Goal: Find specific page/section: Find specific page/section

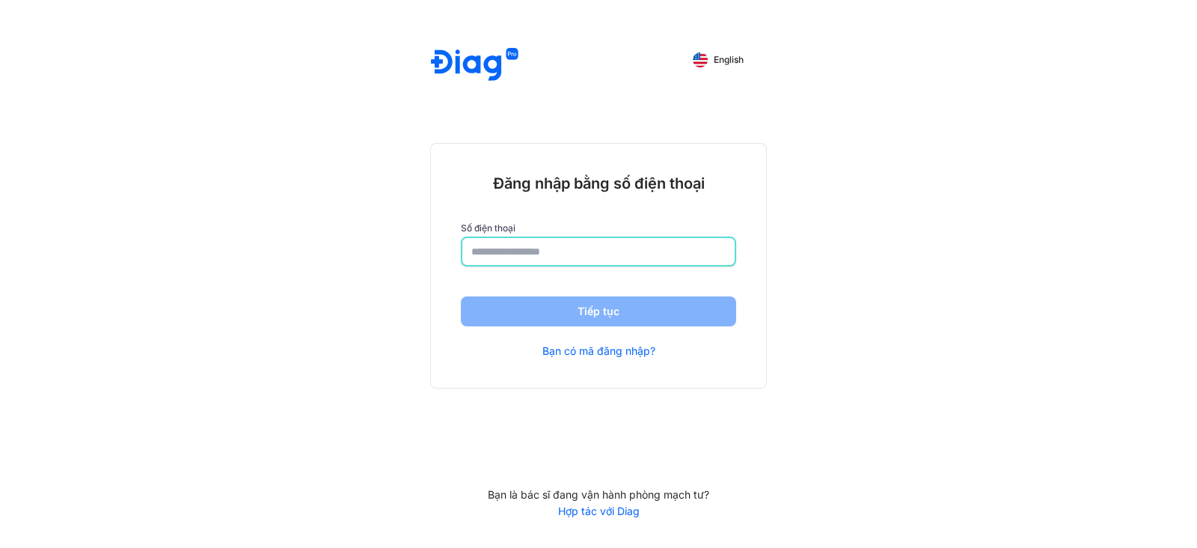
click at [567, 236] on div at bounding box center [598, 251] width 275 height 30
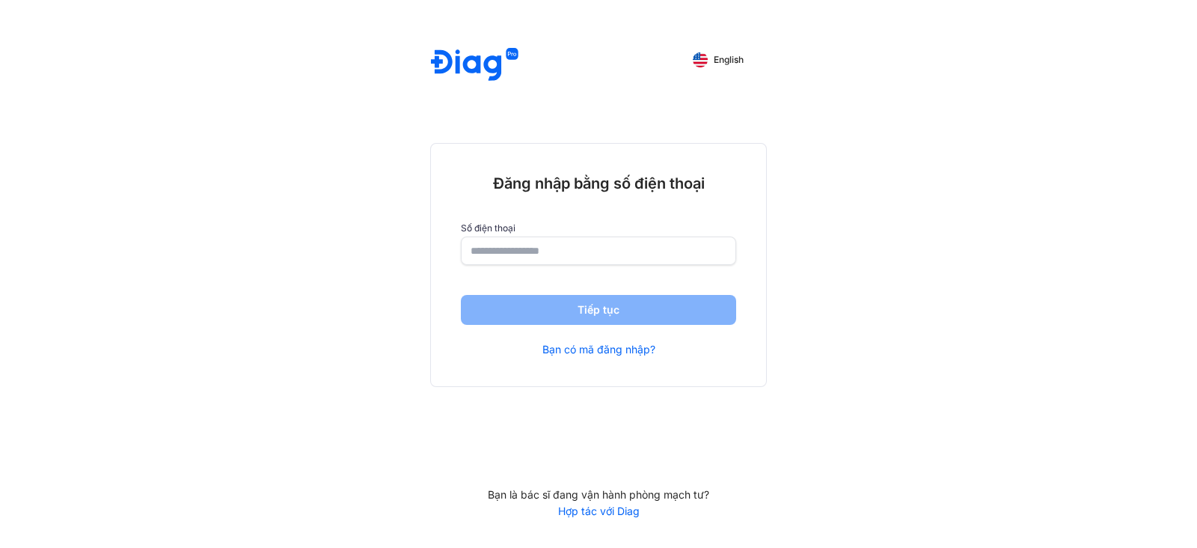
click at [536, 251] on input "number" at bounding box center [599, 250] width 256 height 27
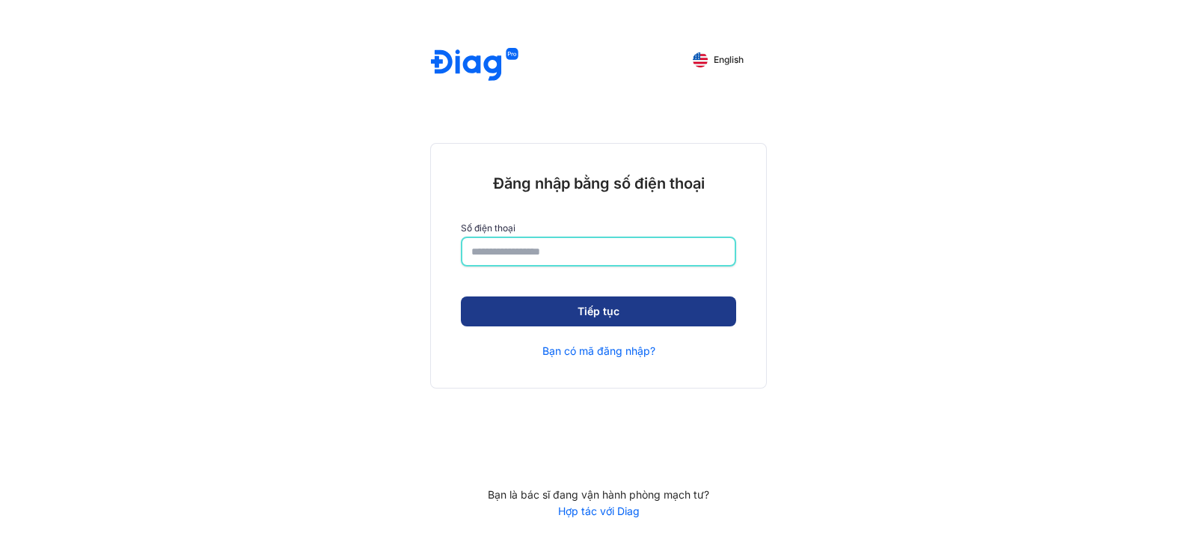
type input "**********"
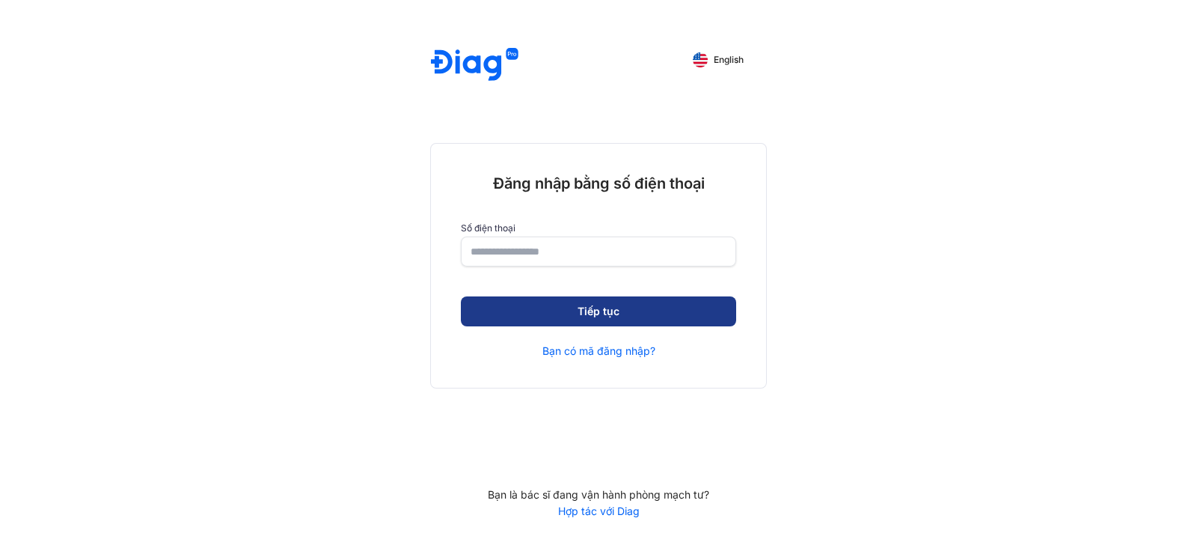
click at [591, 315] on button "Tiếp tục" at bounding box center [598, 311] width 275 height 30
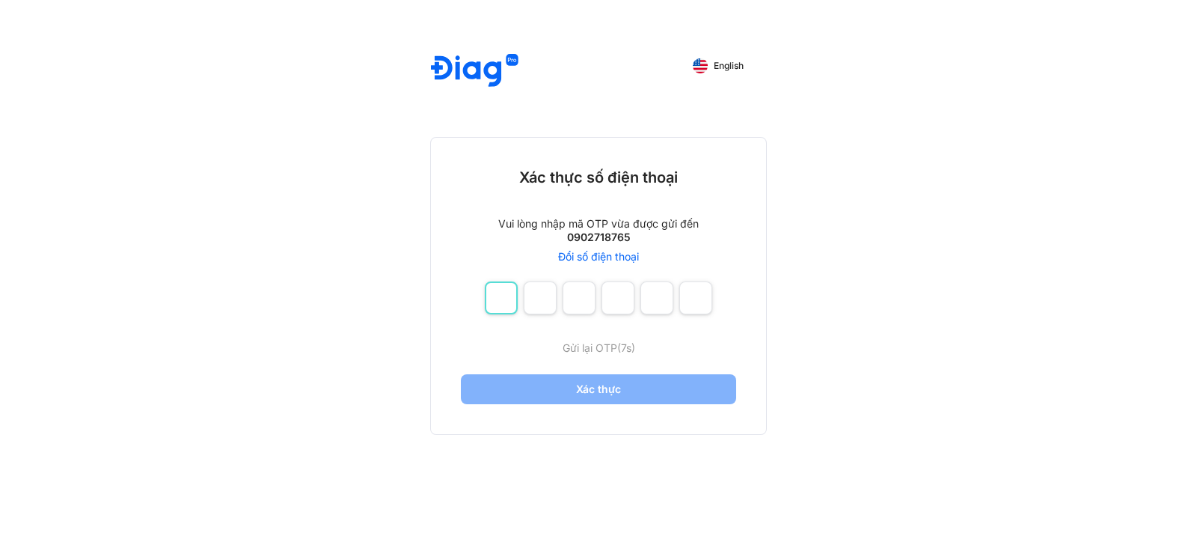
click at [502, 293] on input "number" at bounding box center [501, 297] width 33 height 33
type input "*"
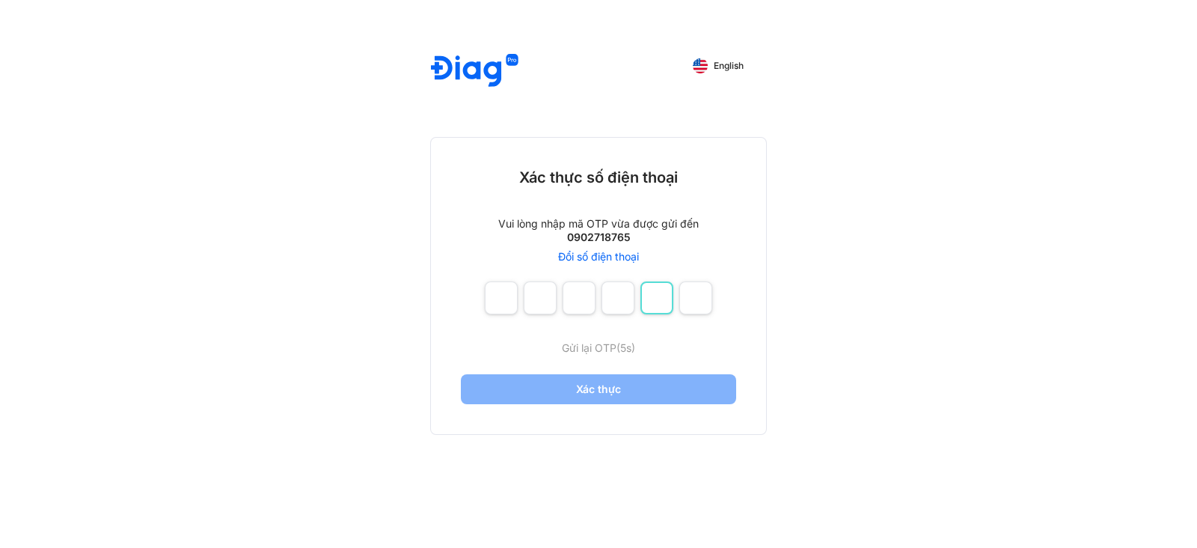
type input "*"
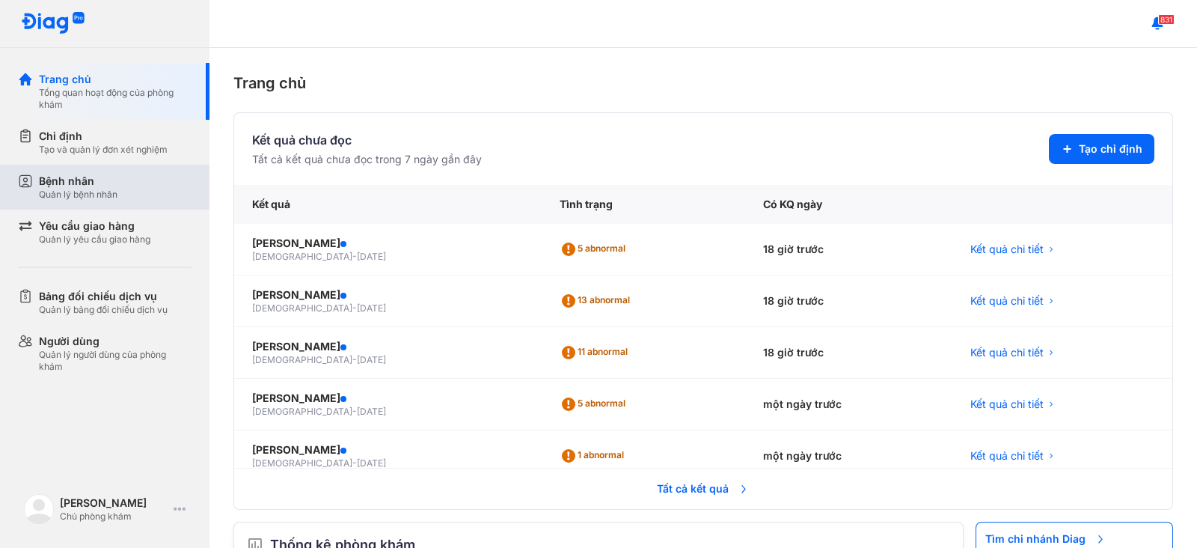
click at [114, 193] on div "Quản lý bệnh nhân" at bounding box center [78, 195] width 79 height 12
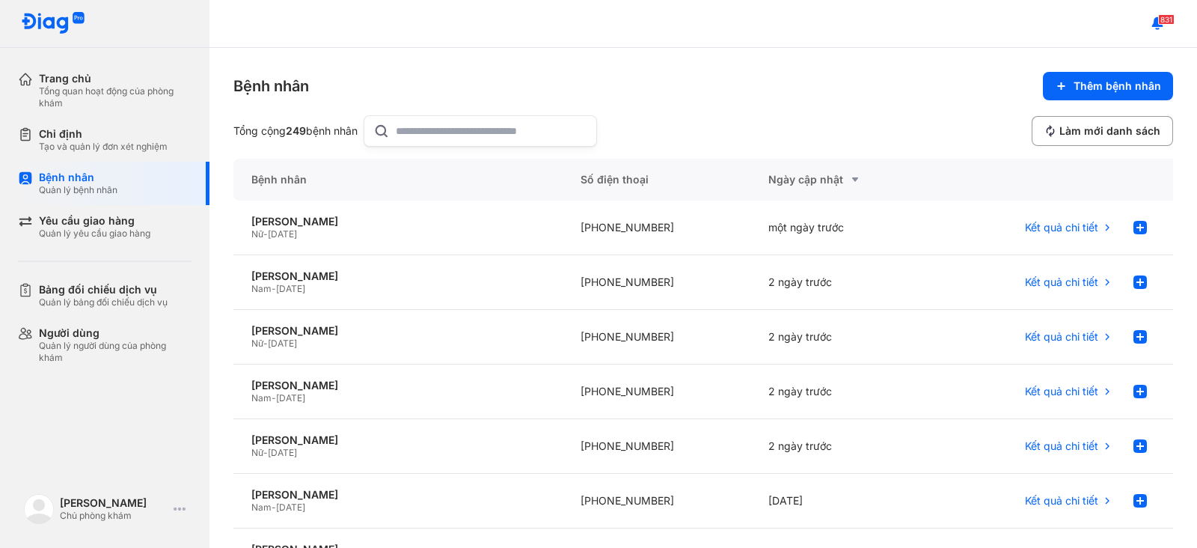
click at [441, 132] on input "text" at bounding box center [492, 131] width 192 height 30
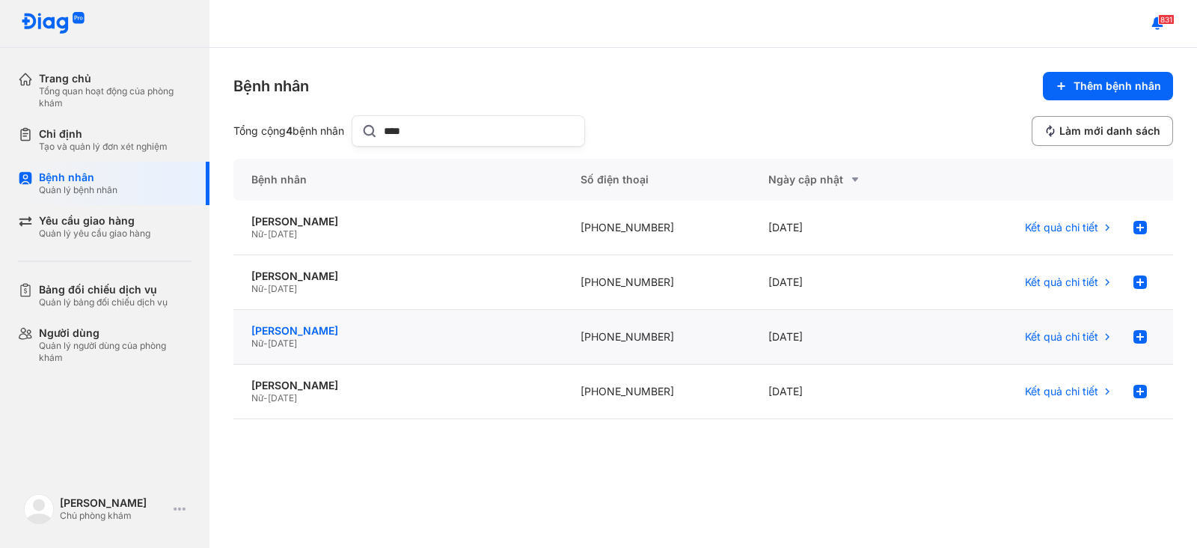
type input "****"
click at [307, 327] on div "[PERSON_NAME]" at bounding box center [397, 330] width 293 height 13
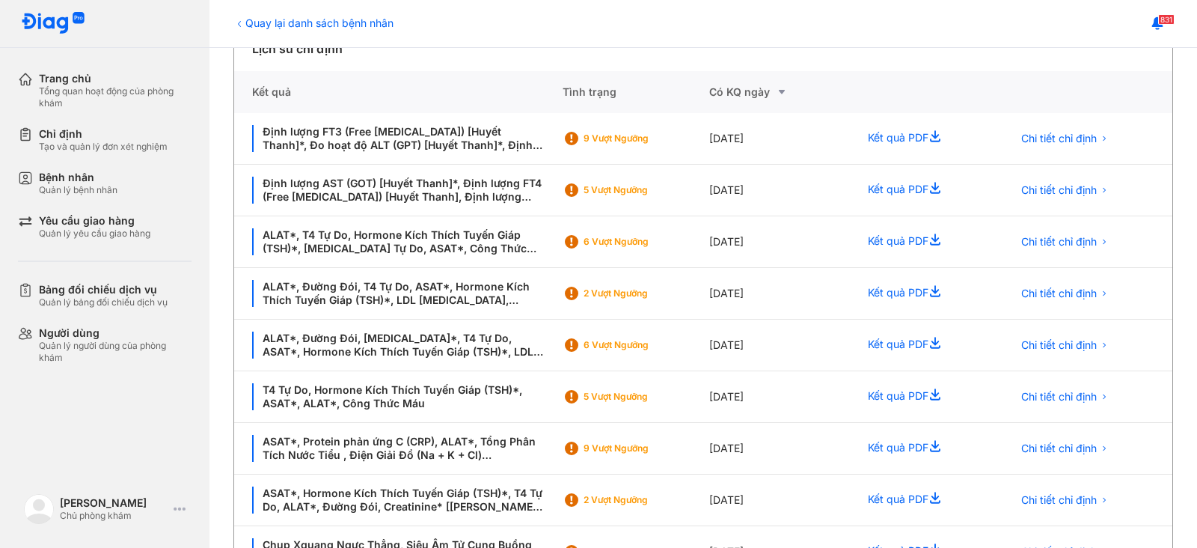
scroll to position [330, 0]
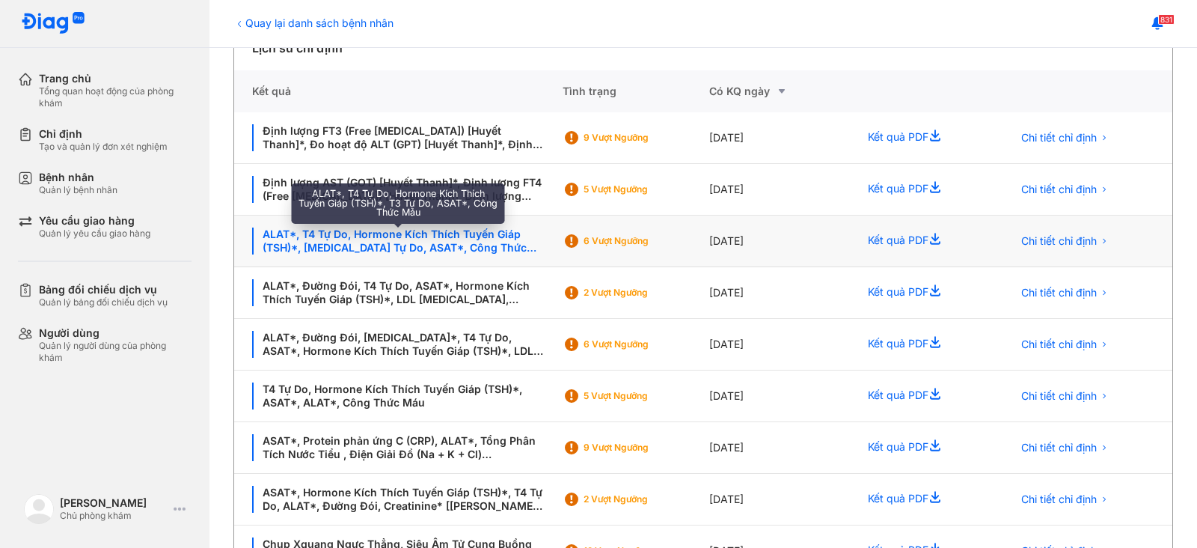
click at [344, 249] on div "ALAT*, T4 Tự Do, Hormone Kích Thích Tuyến Giáp (TSH)*, [MEDICAL_DATA] Tự Do, AS…" at bounding box center [398, 240] width 293 height 27
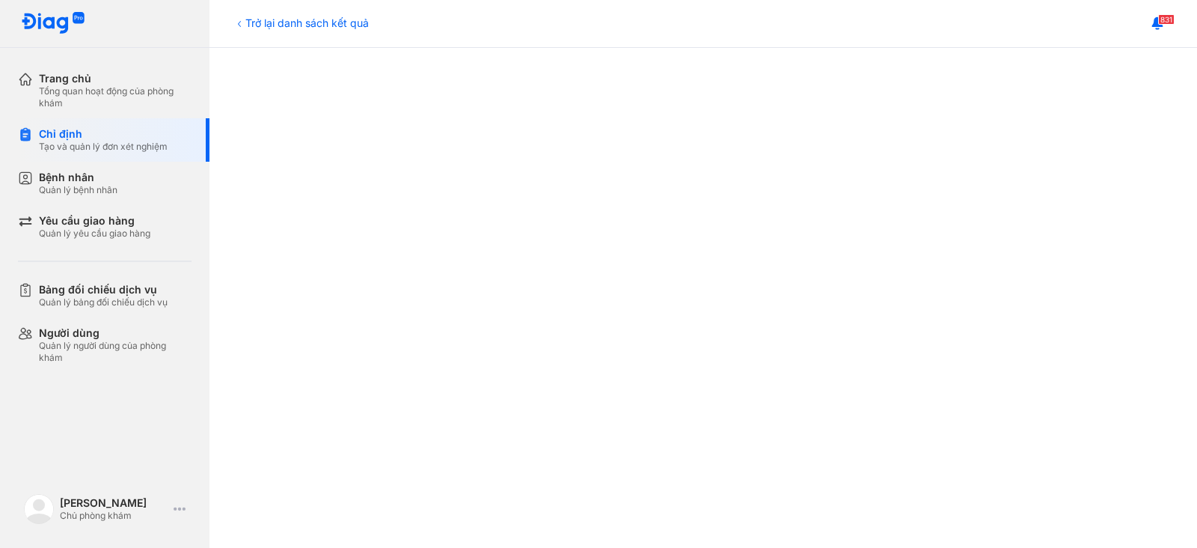
scroll to position [503, 0]
